Goal: Task Accomplishment & Management: Use online tool/utility

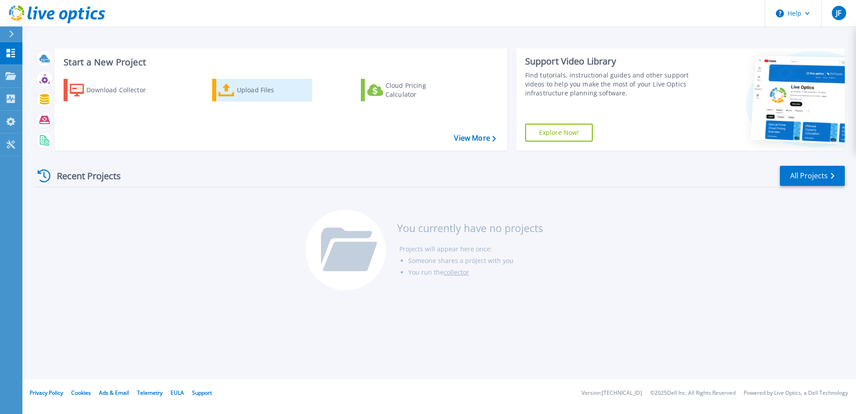
click at [251, 93] on div "Upload Files" at bounding box center [273, 90] width 72 height 18
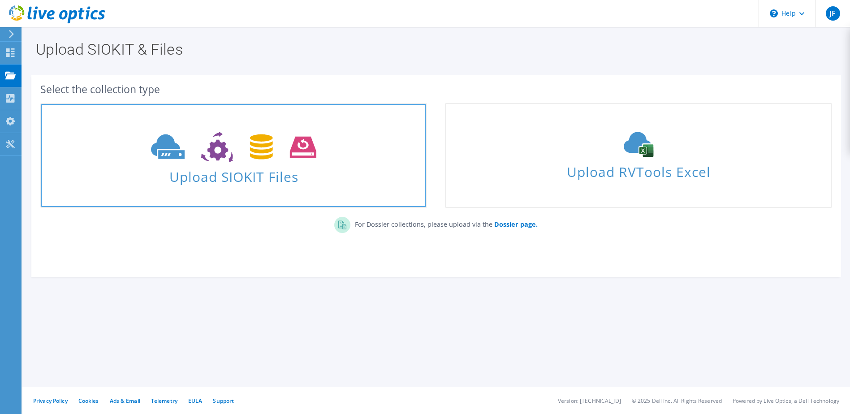
click at [221, 147] on use at bounding box center [233, 147] width 165 height 31
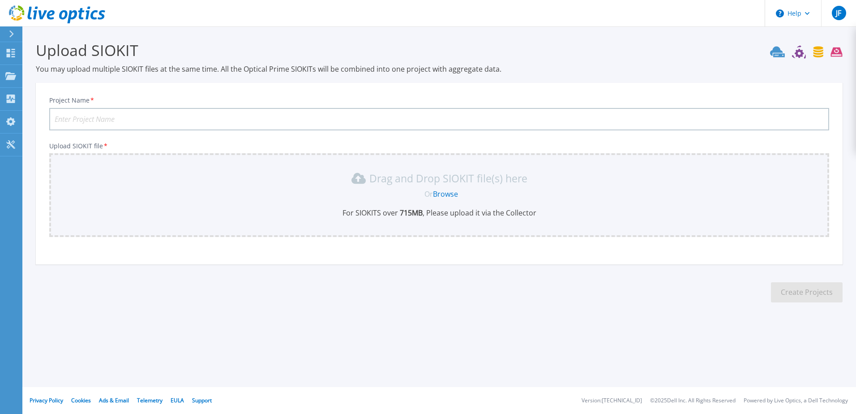
click at [102, 121] on input "Project Name *" at bounding box center [439, 119] width 780 height 22
type input "MTH Process VMWare Hosts-Storage"
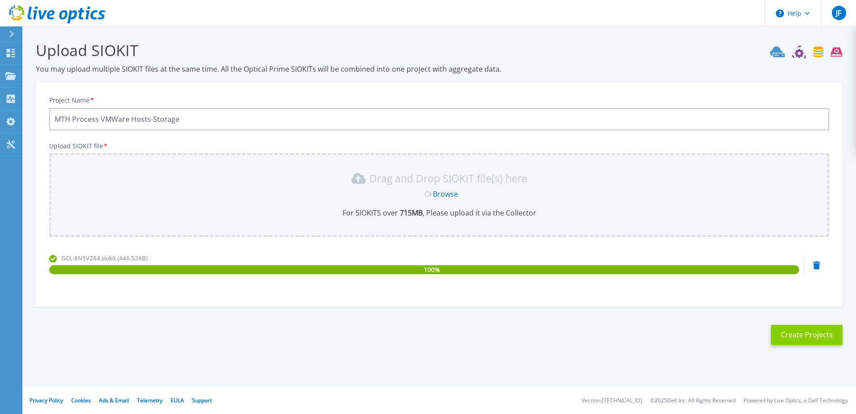
click at [800, 335] on button "Create Projects" at bounding box center [807, 335] width 72 height 20
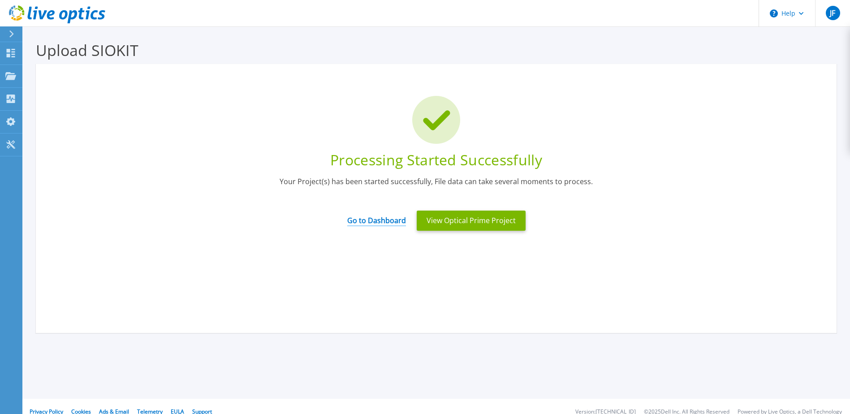
click at [386, 220] on link "Go to Dashboard" at bounding box center [376, 217] width 59 height 17
